Goal: Information Seeking & Learning: Check status

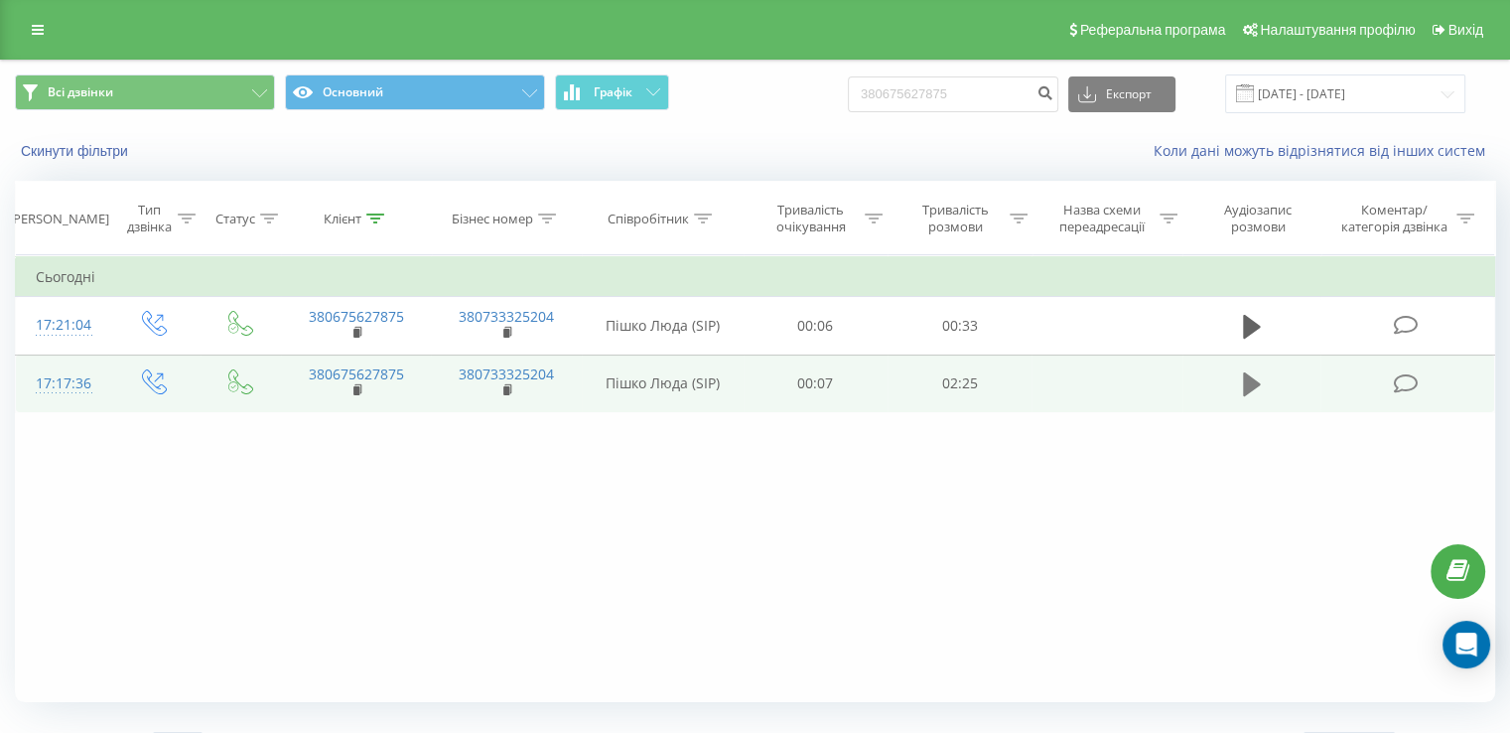
click at [1248, 384] on icon at bounding box center [1252, 384] width 18 height 24
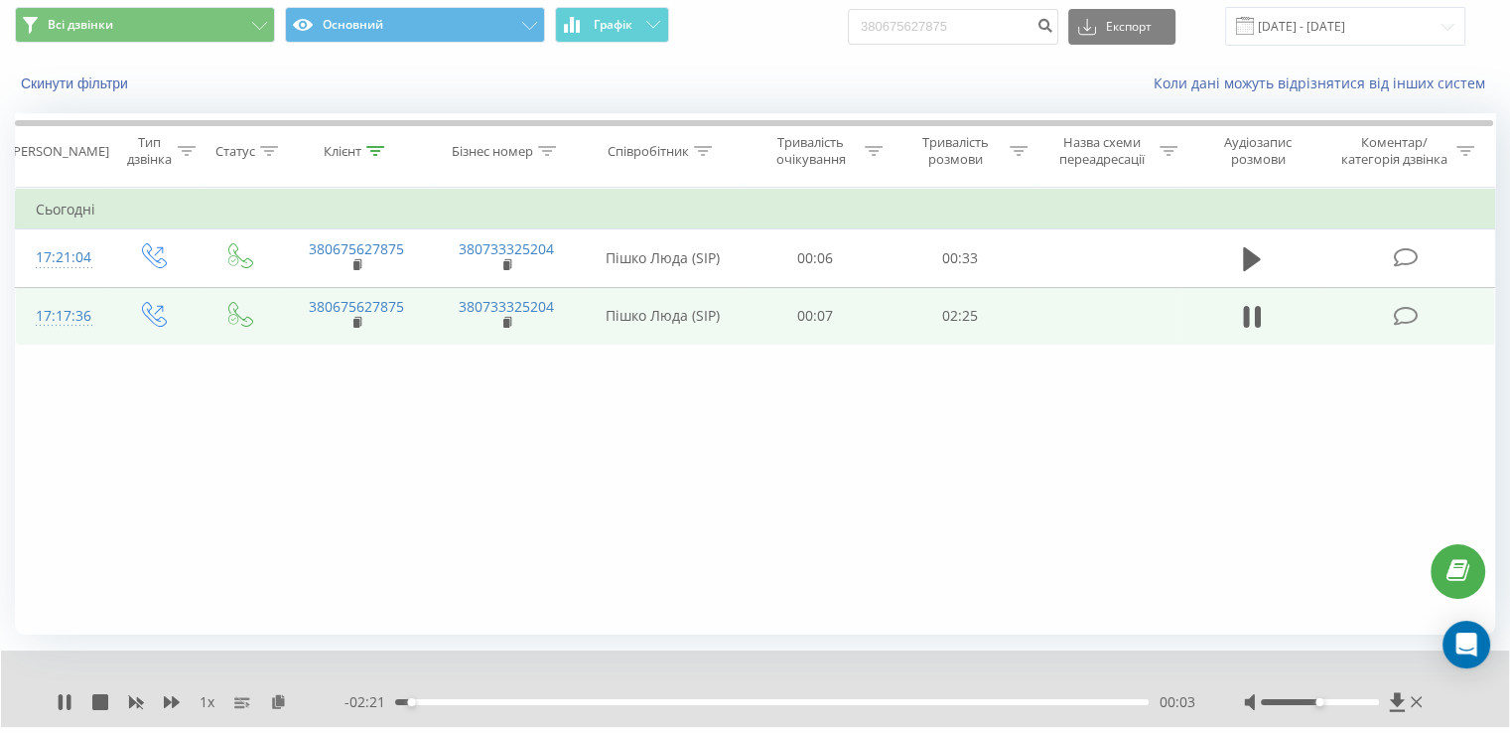
scroll to position [99, 0]
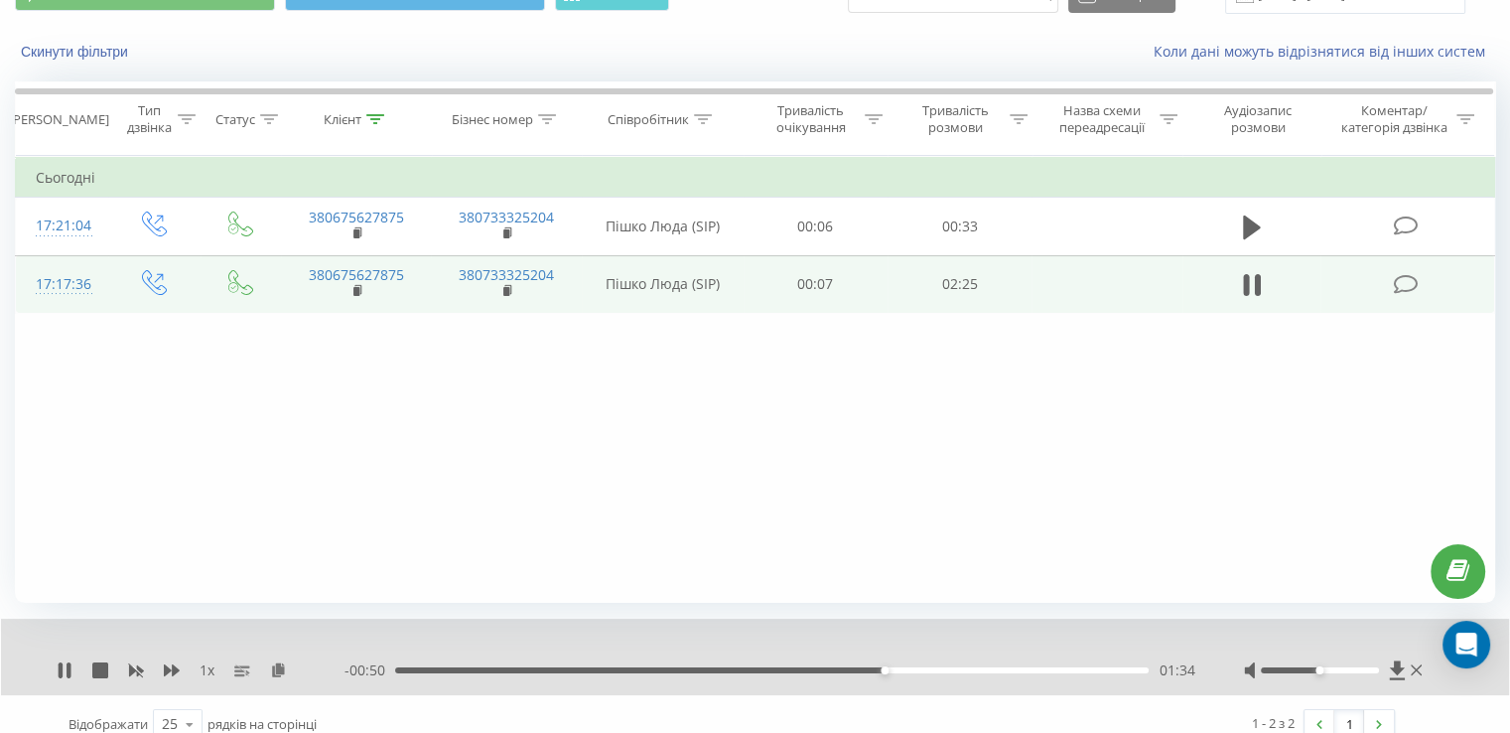
click at [989, 667] on div "01:34" at bounding box center [771, 670] width 753 height 6
click at [1071, 667] on div "01:55" at bounding box center [771, 670] width 753 height 6
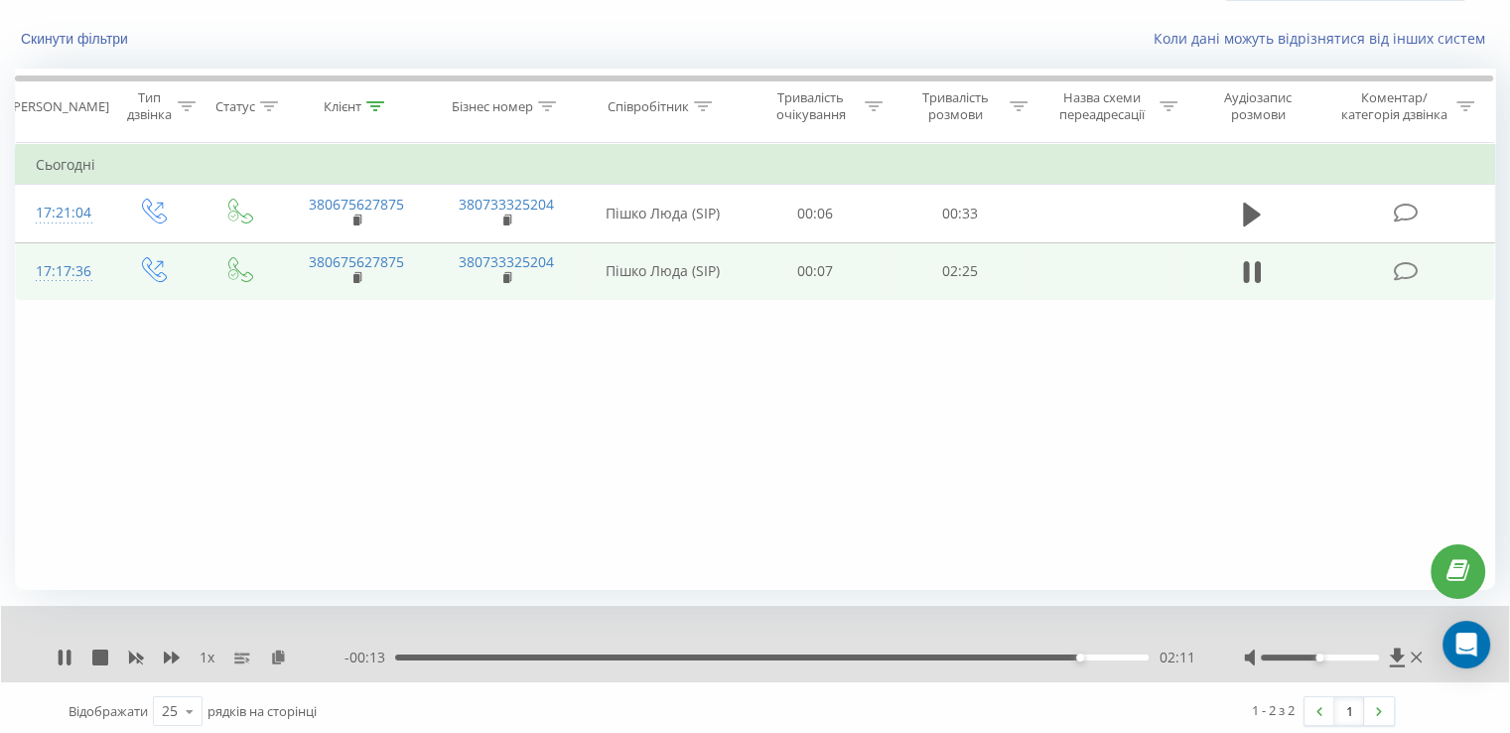
scroll to position [119, 0]
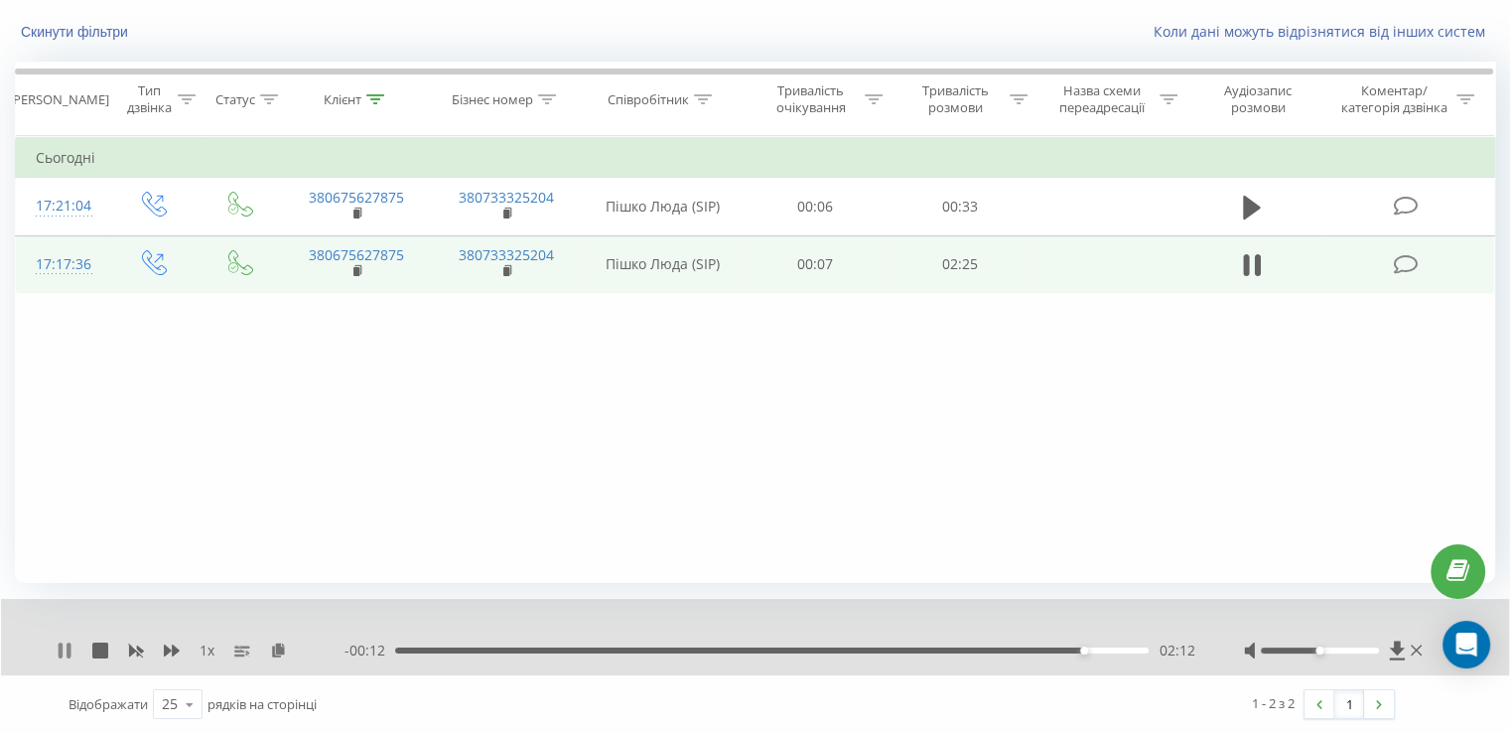
click at [57, 644] on icon at bounding box center [65, 650] width 16 height 16
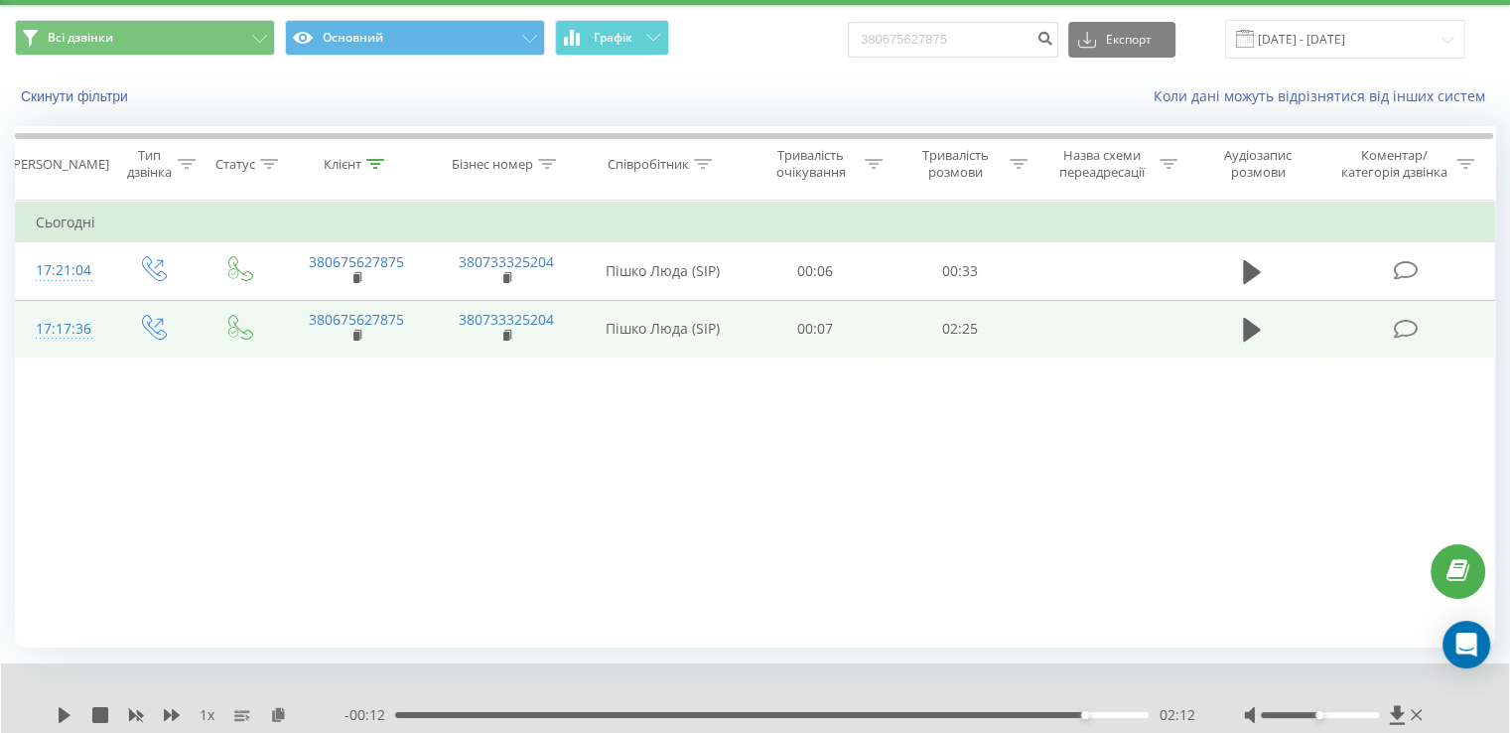
scroll to position [0, 0]
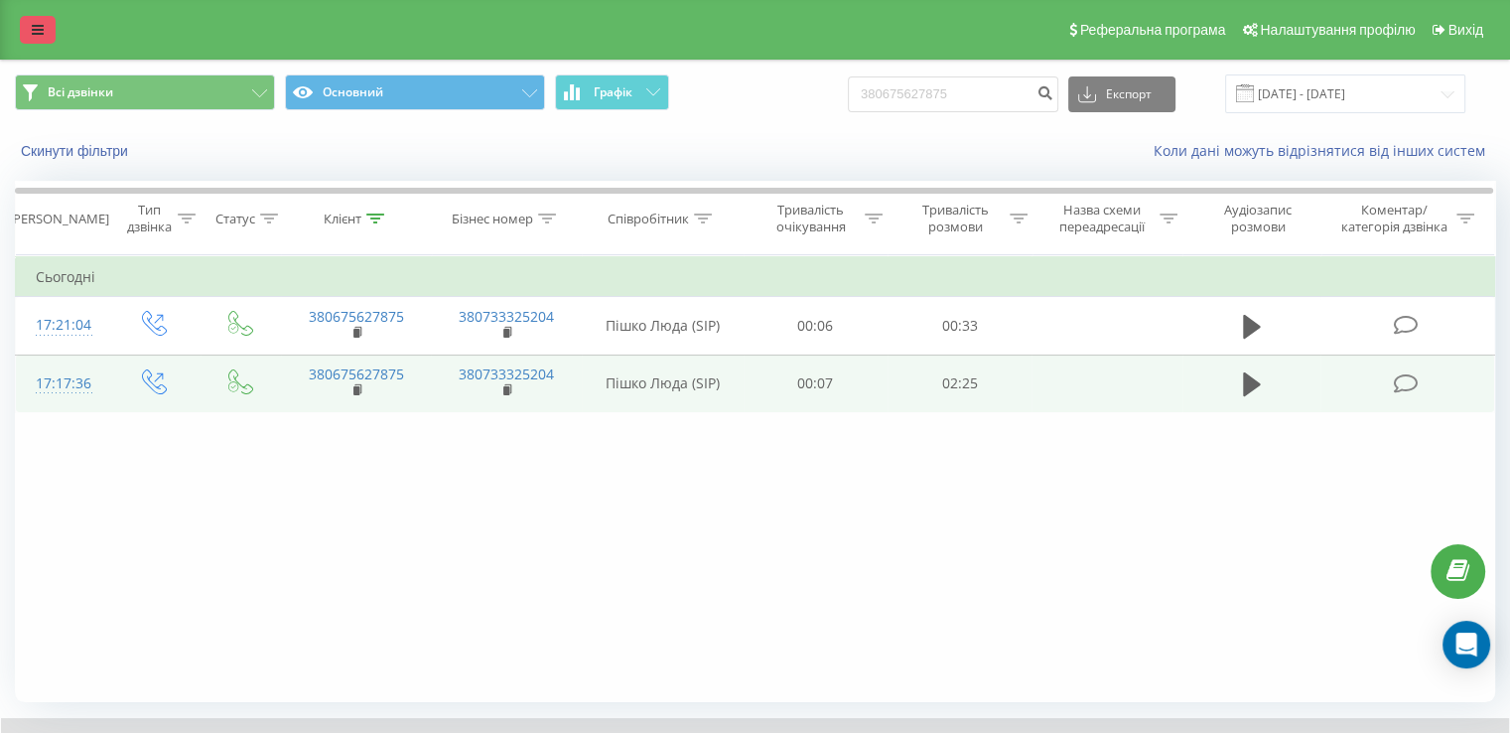
click at [38, 31] on icon at bounding box center [38, 30] width 12 height 14
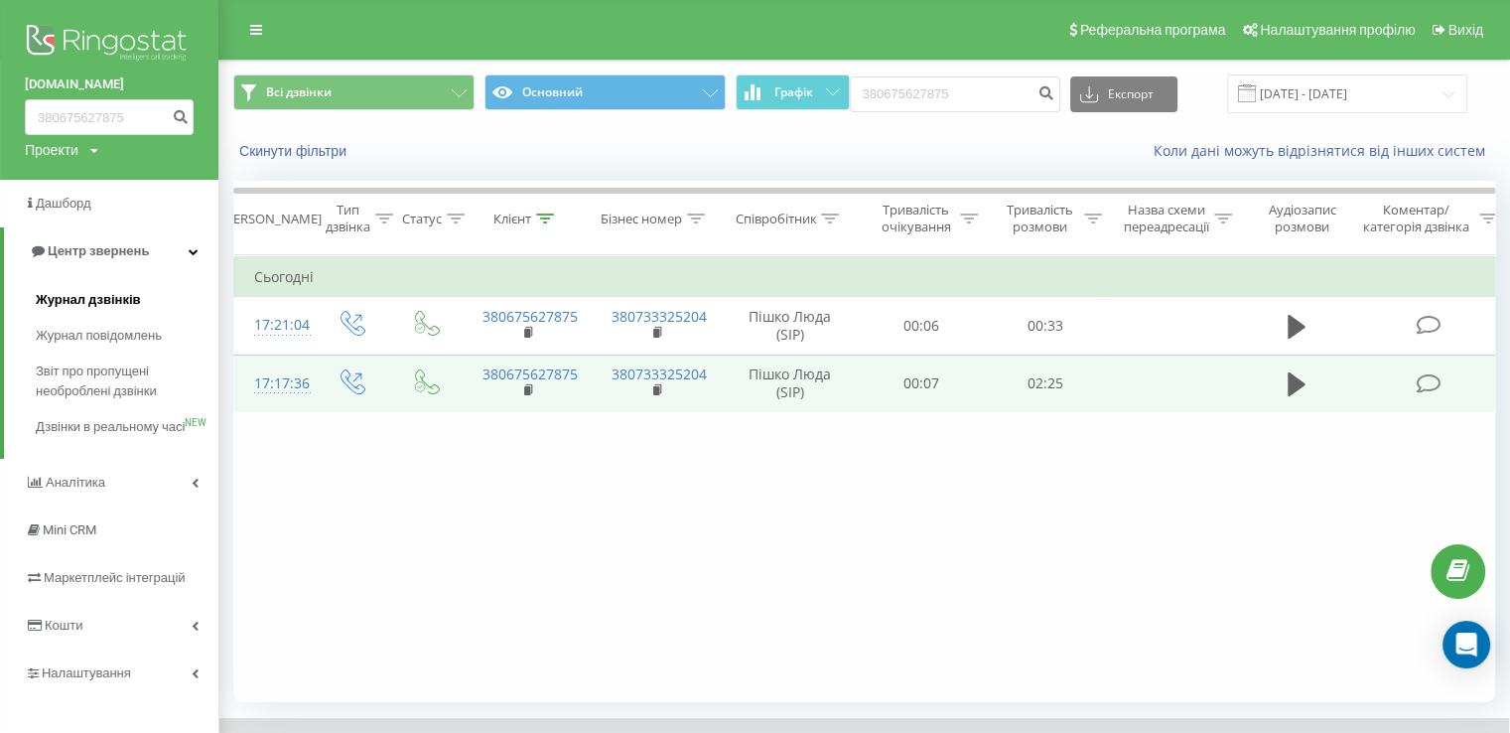
click at [116, 292] on span "Журнал дзвінків" at bounding box center [88, 300] width 105 height 20
